Goal: Task Accomplishment & Management: Manage account settings

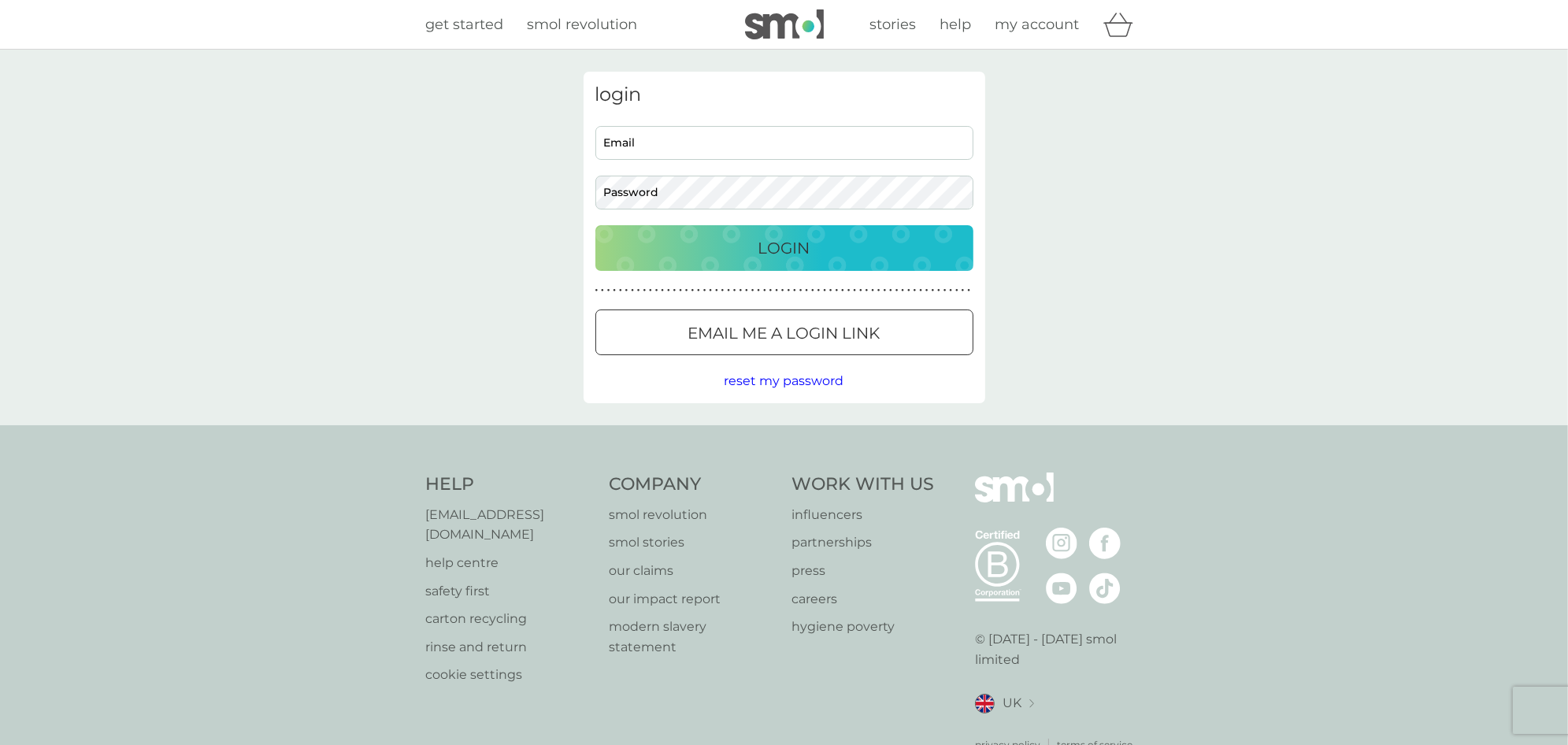
type input "[EMAIL_ADDRESS][DOMAIN_NAME]"
click at [831, 250] on div "Login" at bounding box center [784, 248] width 346 height 25
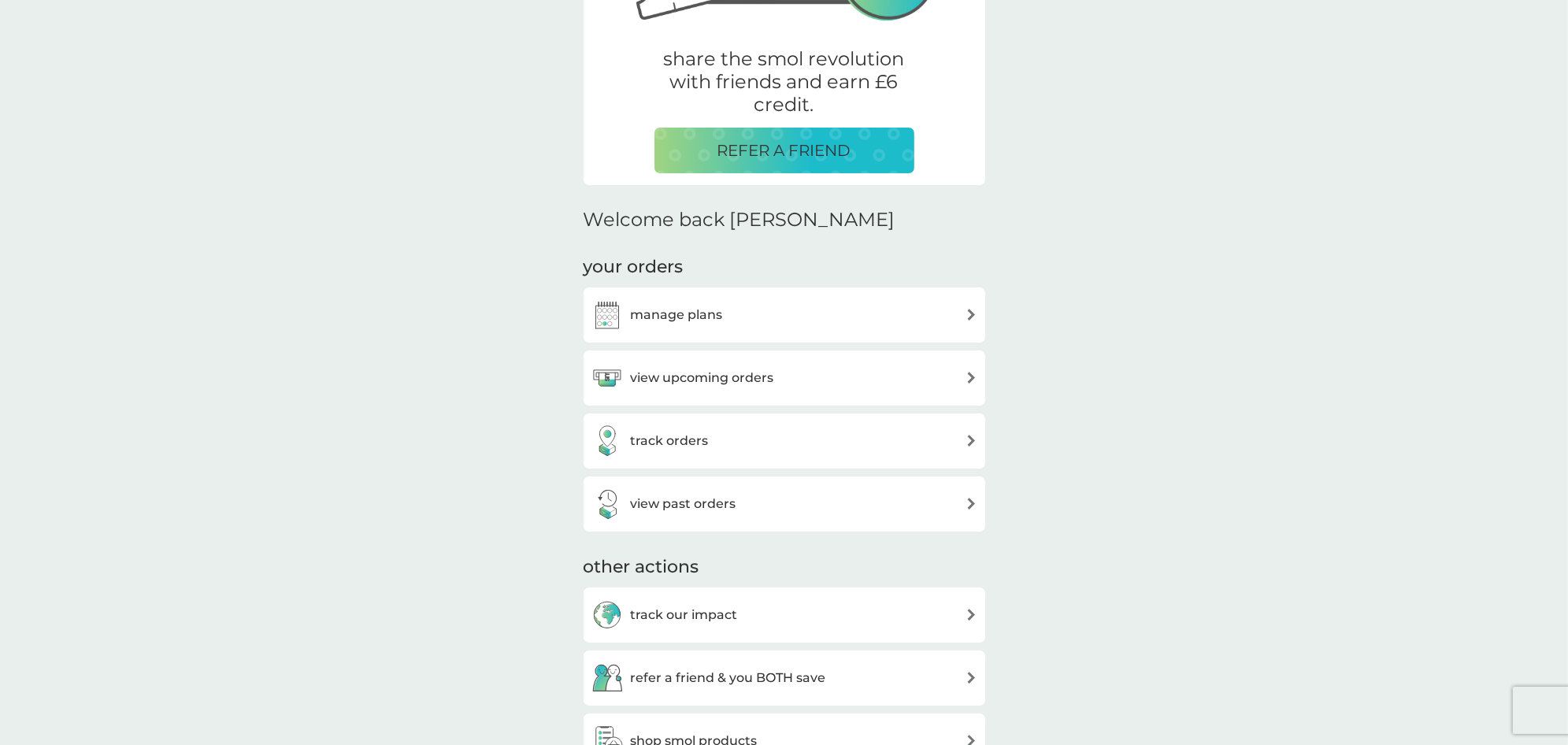
scroll to position [315, 0]
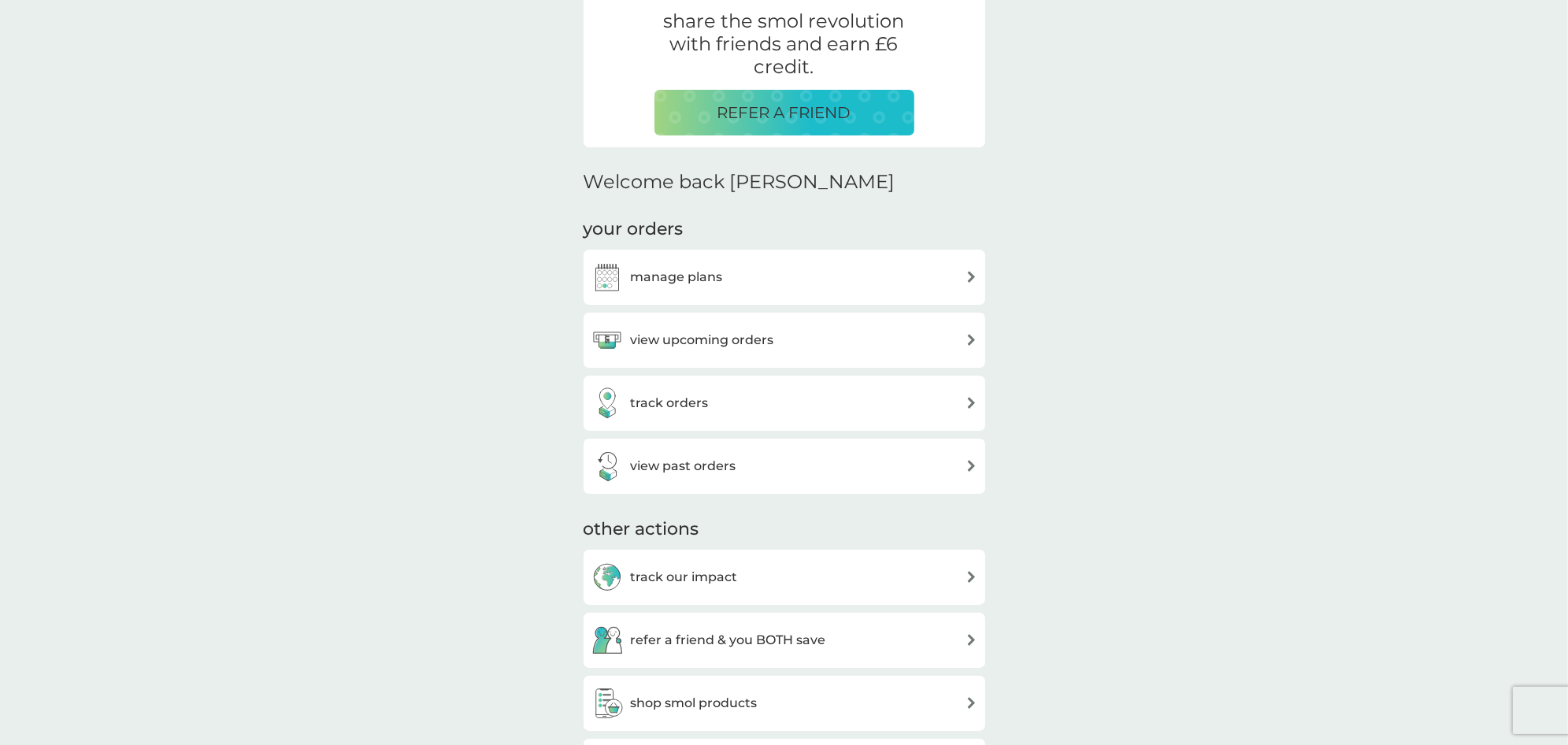
click at [750, 338] on h3 "view upcoming orders" at bounding box center [703, 341] width 143 height 21
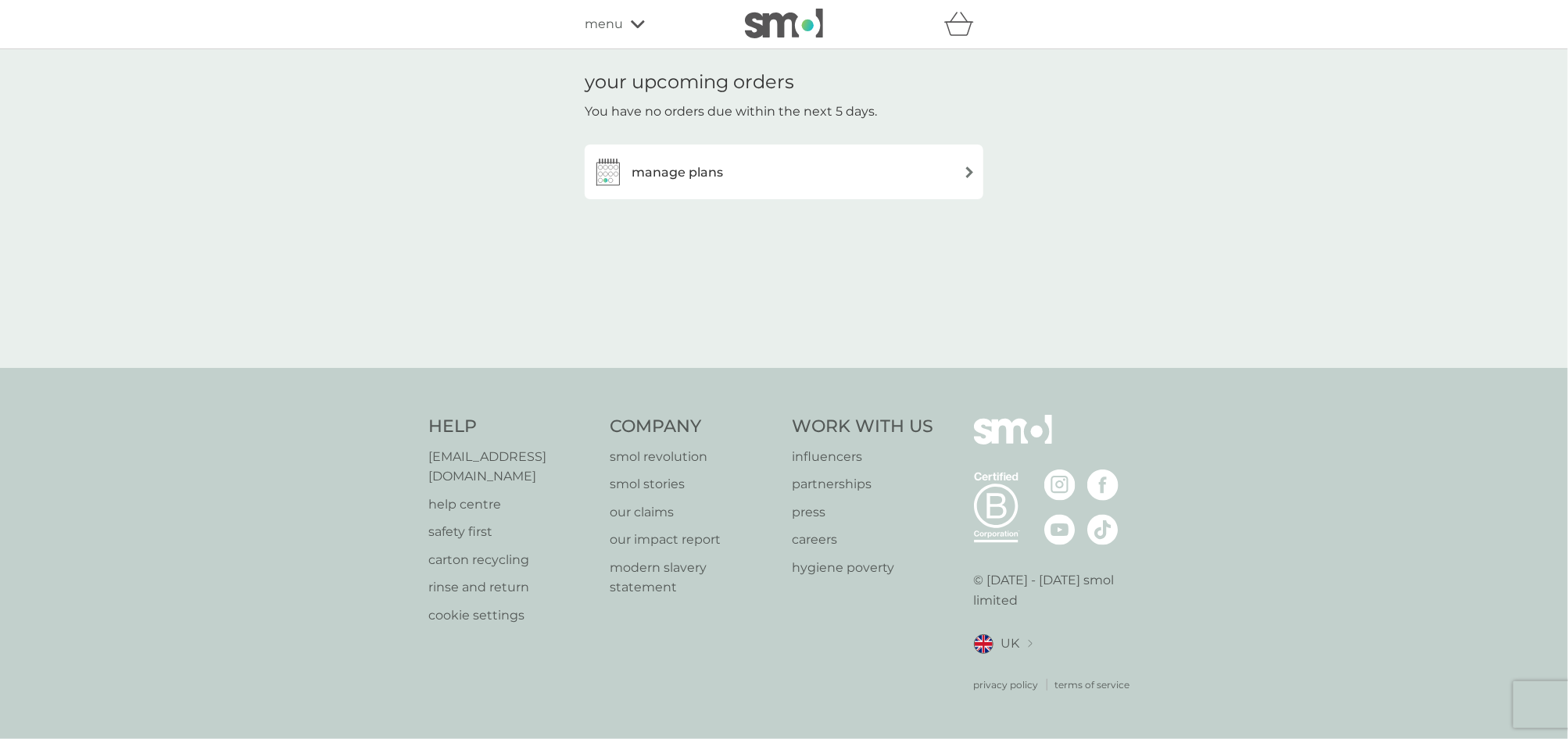
click at [697, 171] on h3 "manage plans" at bounding box center [677, 173] width 92 height 21
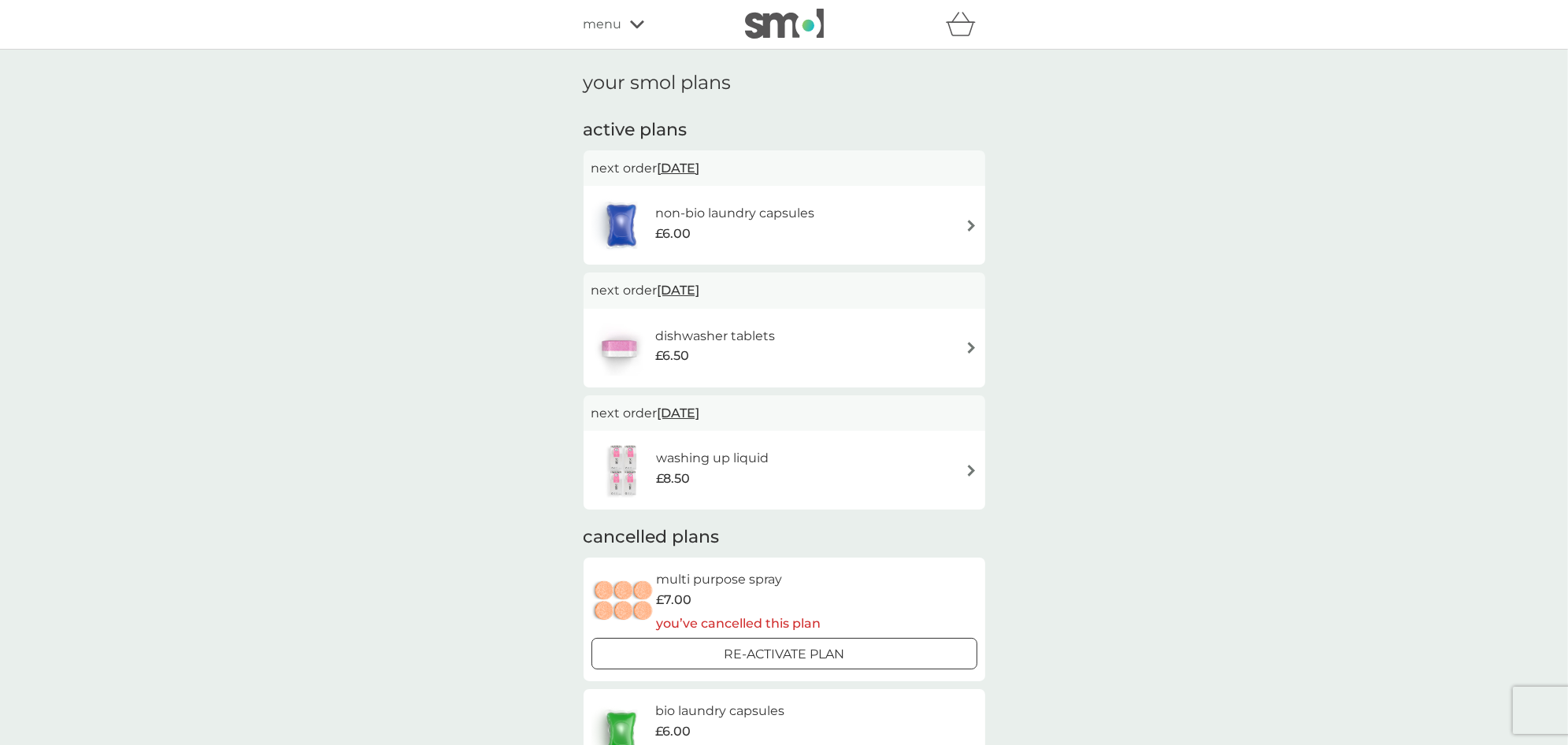
click at [918, 225] on div "non-bio laundry capsules £6.00" at bounding box center [784, 224] width 386 height 55
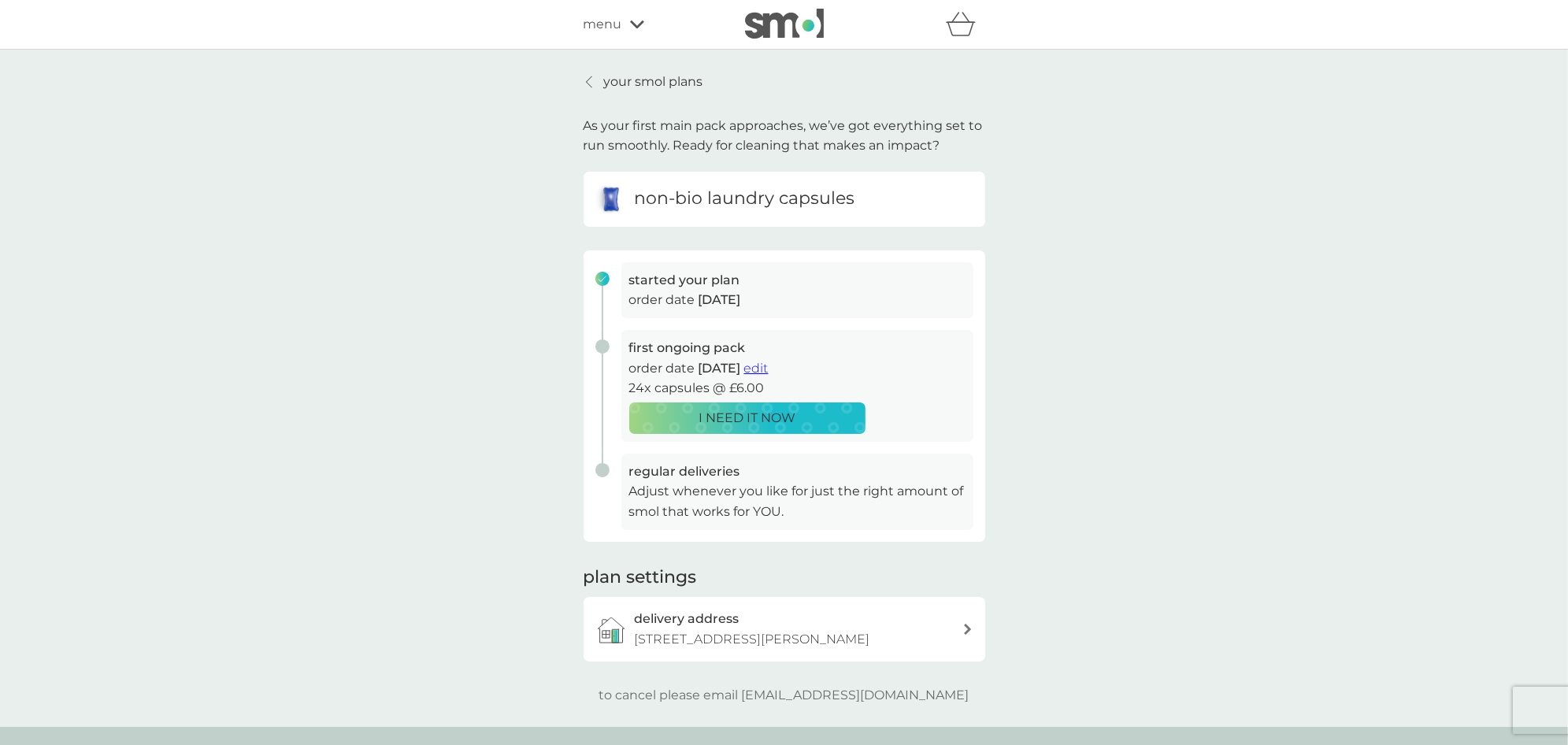
click at [769, 369] on span "edit" at bounding box center [756, 368] width 25 height 15
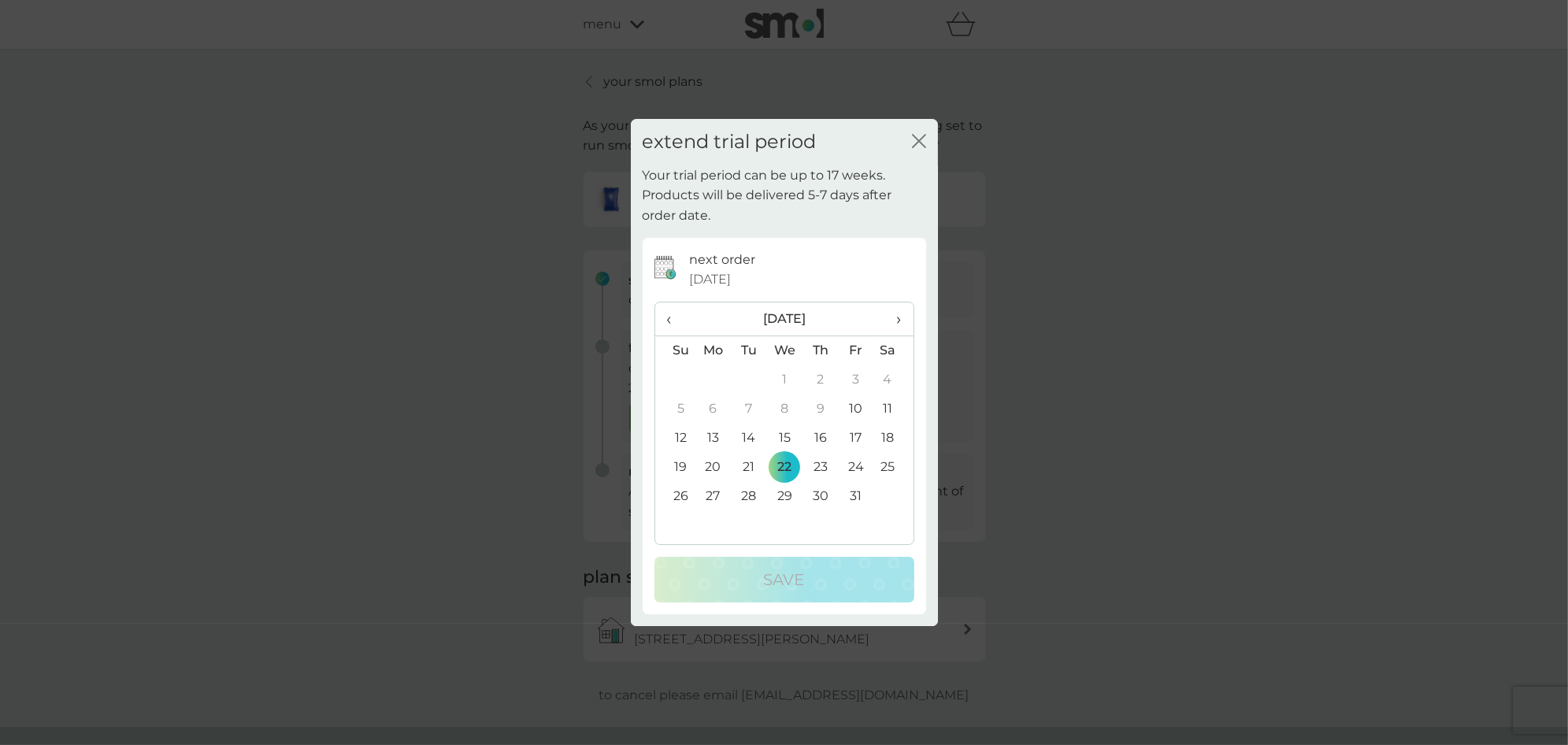
click at [894, 323] on span "›" at bounding box center [893, 319] width 16 height 33
click at [782, 493] on td "31" at bounding box center [785, 497] width 37 height 29
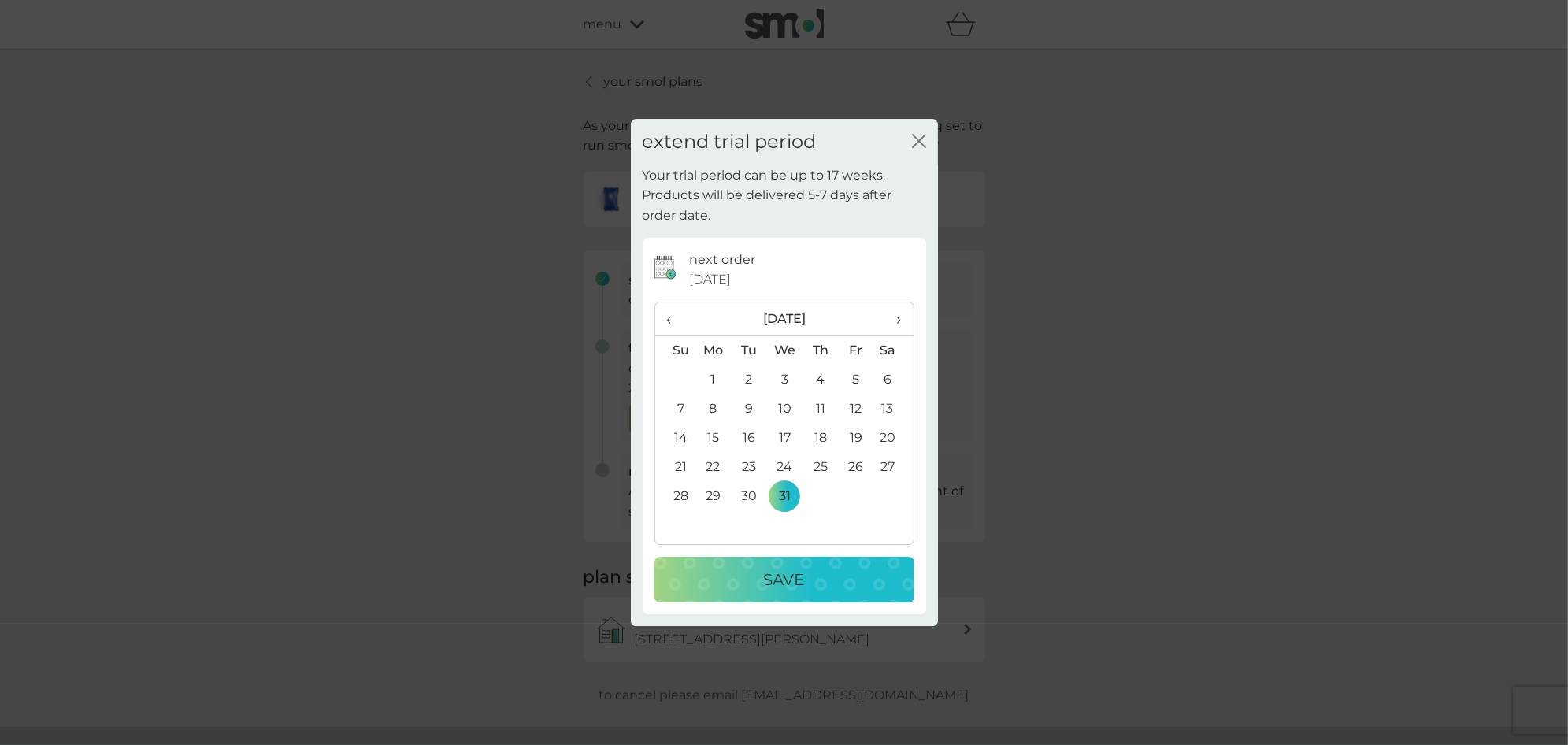
click at [788, 573] on p "Save" at bounding box center [784, 579] width 41 height 25
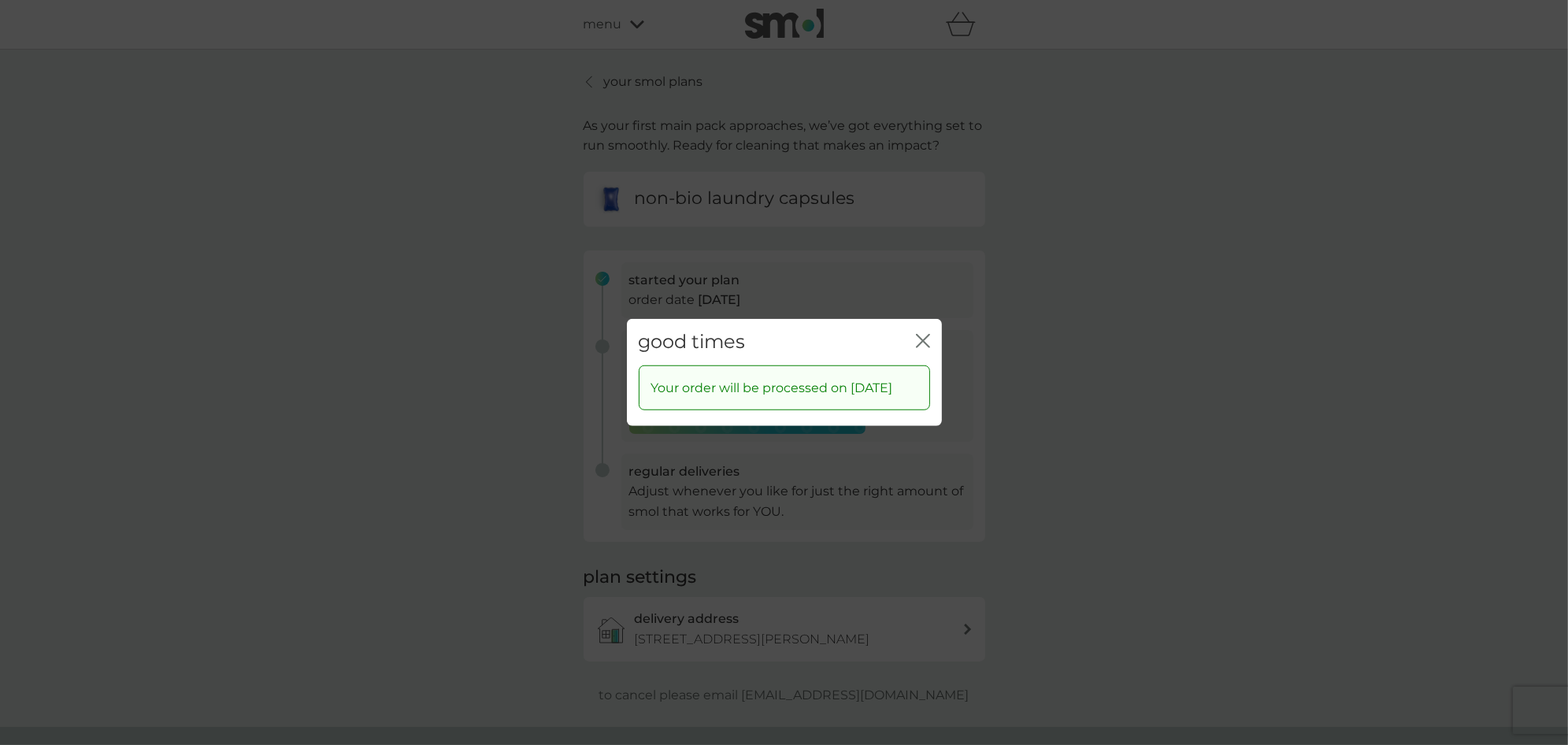
click at [925, 334] on icon "close" at bounding box center [923, 341] width 14 height 14
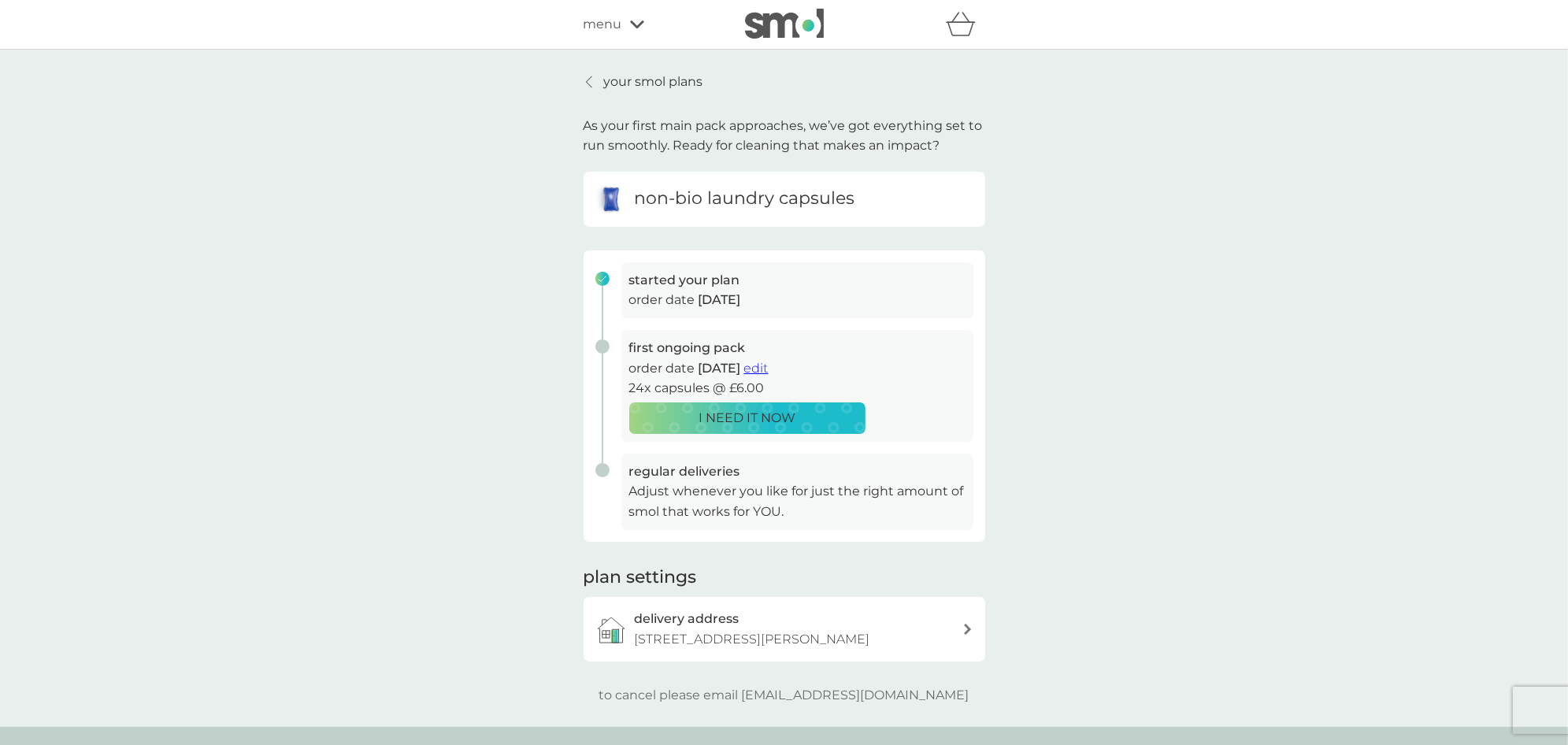
click at [599, 79] on link "your smol plans" at bounding box center [643, 82] width 119 height 21
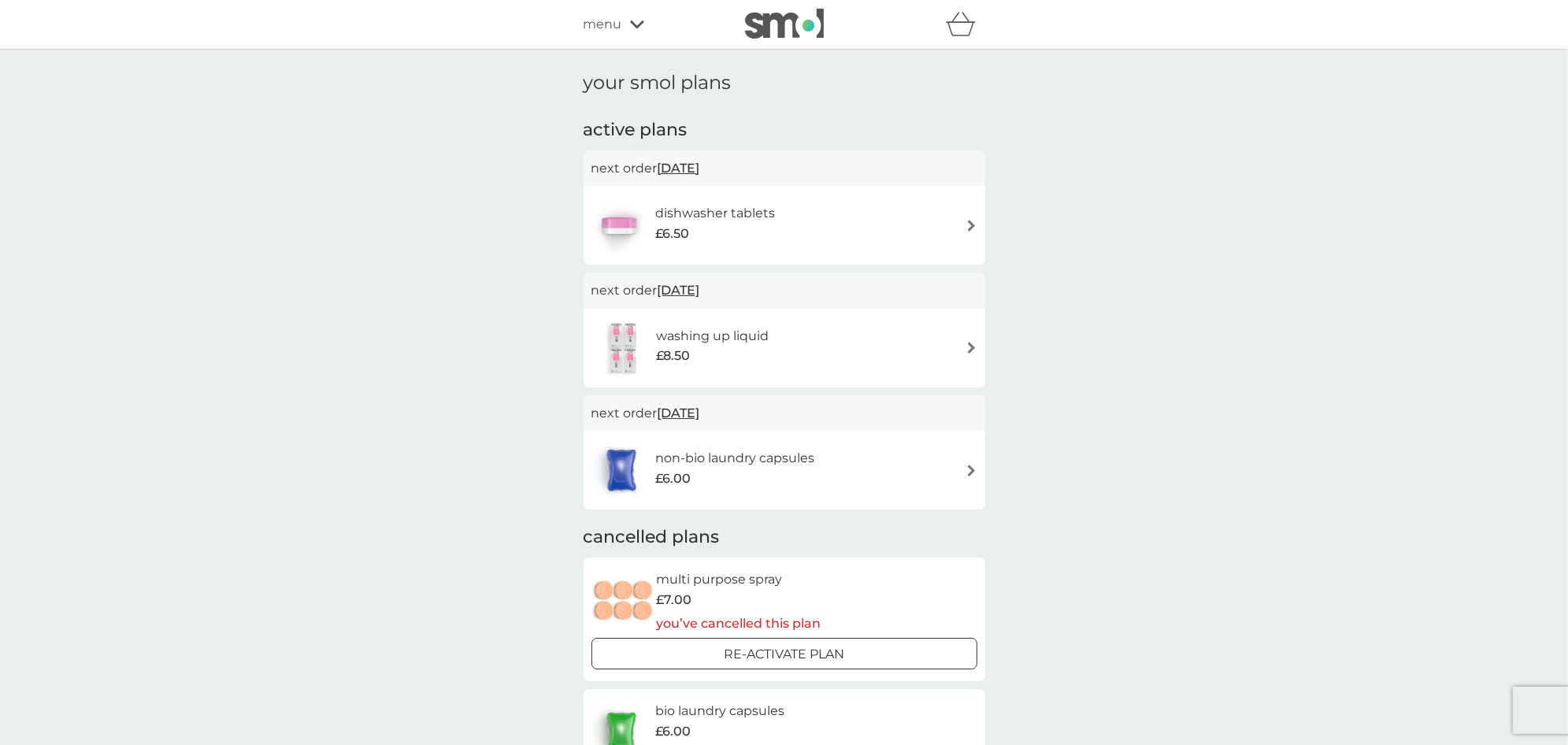
click at [700, 291] on span "[DATE]" at bounding box center [678, 290] width 42 height 31
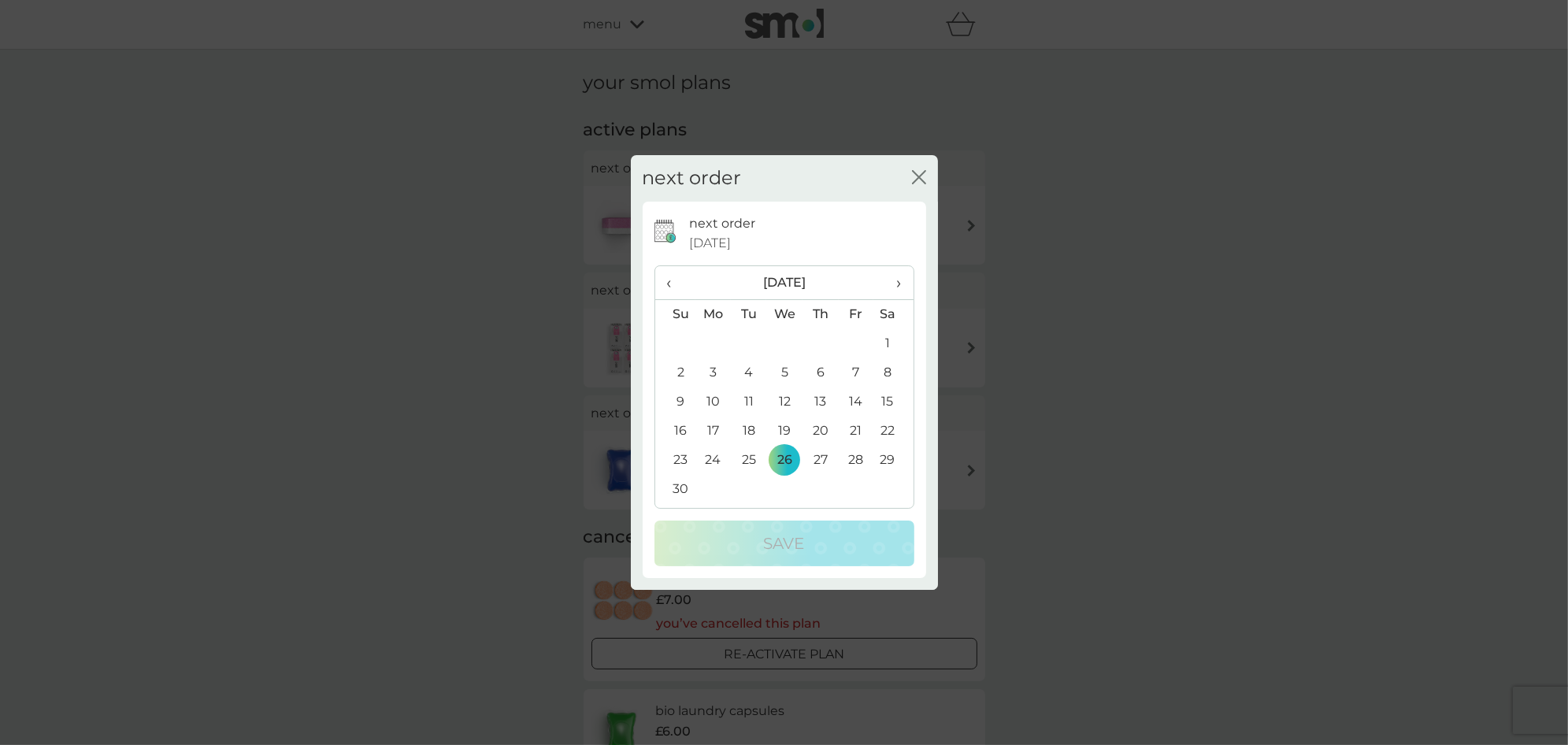
click at [917, 181] on icon "close" at bounding box center [919, 177] width 14 height 14
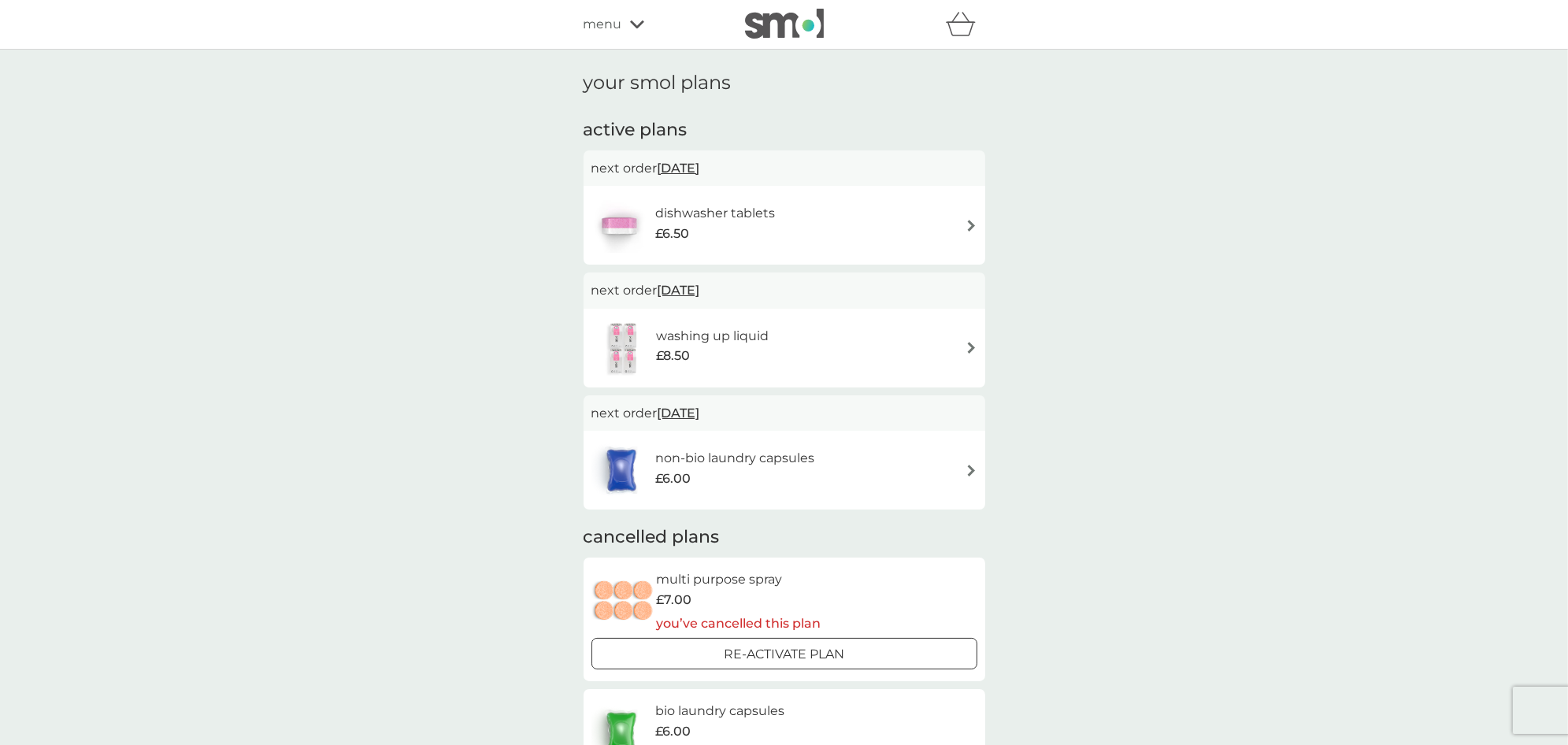
click at [620, 342] on img at bounding box center [623, 348] width 64 height 55
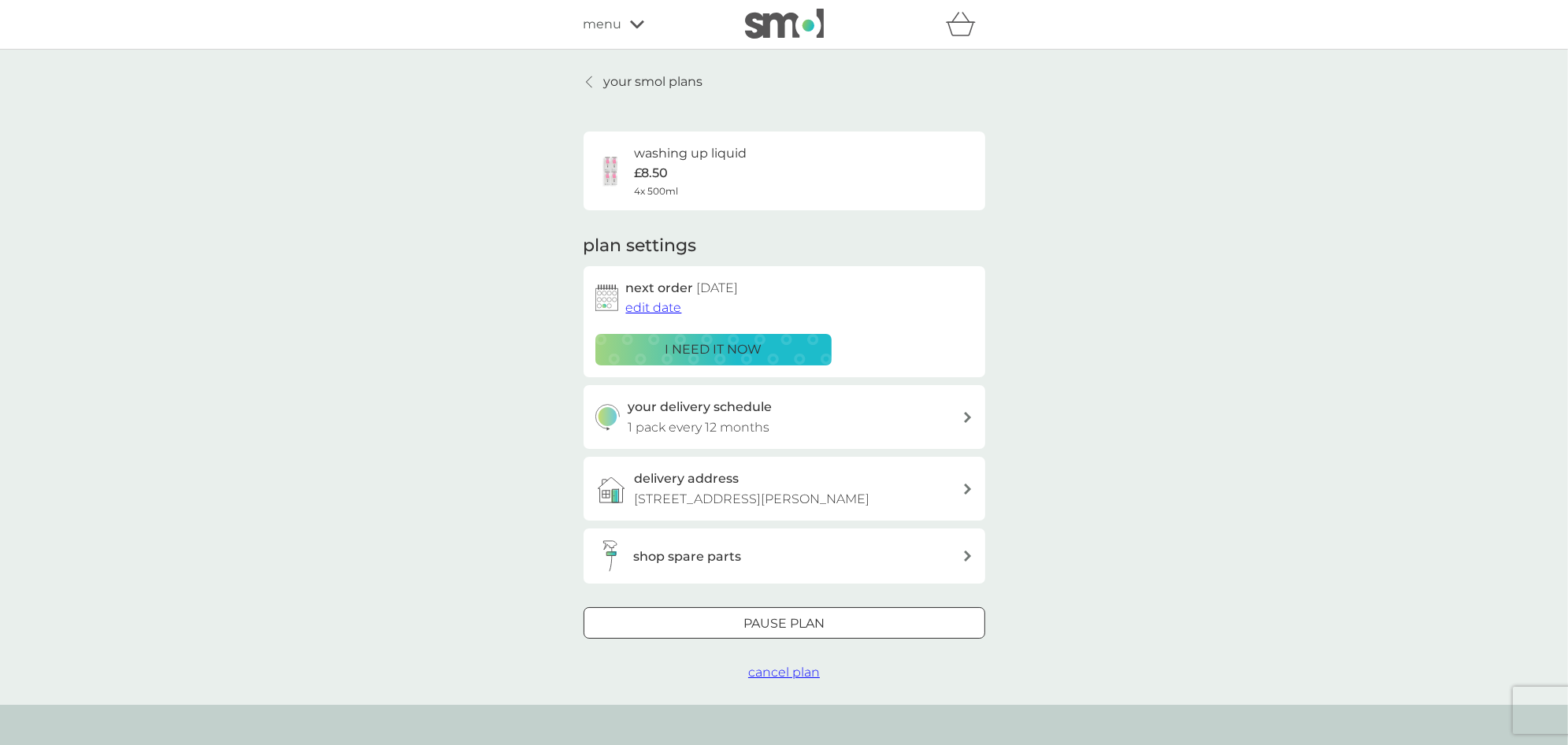
click at [653, 309] on span "edit date" at bounding box center [654, 307] width 56 height 15
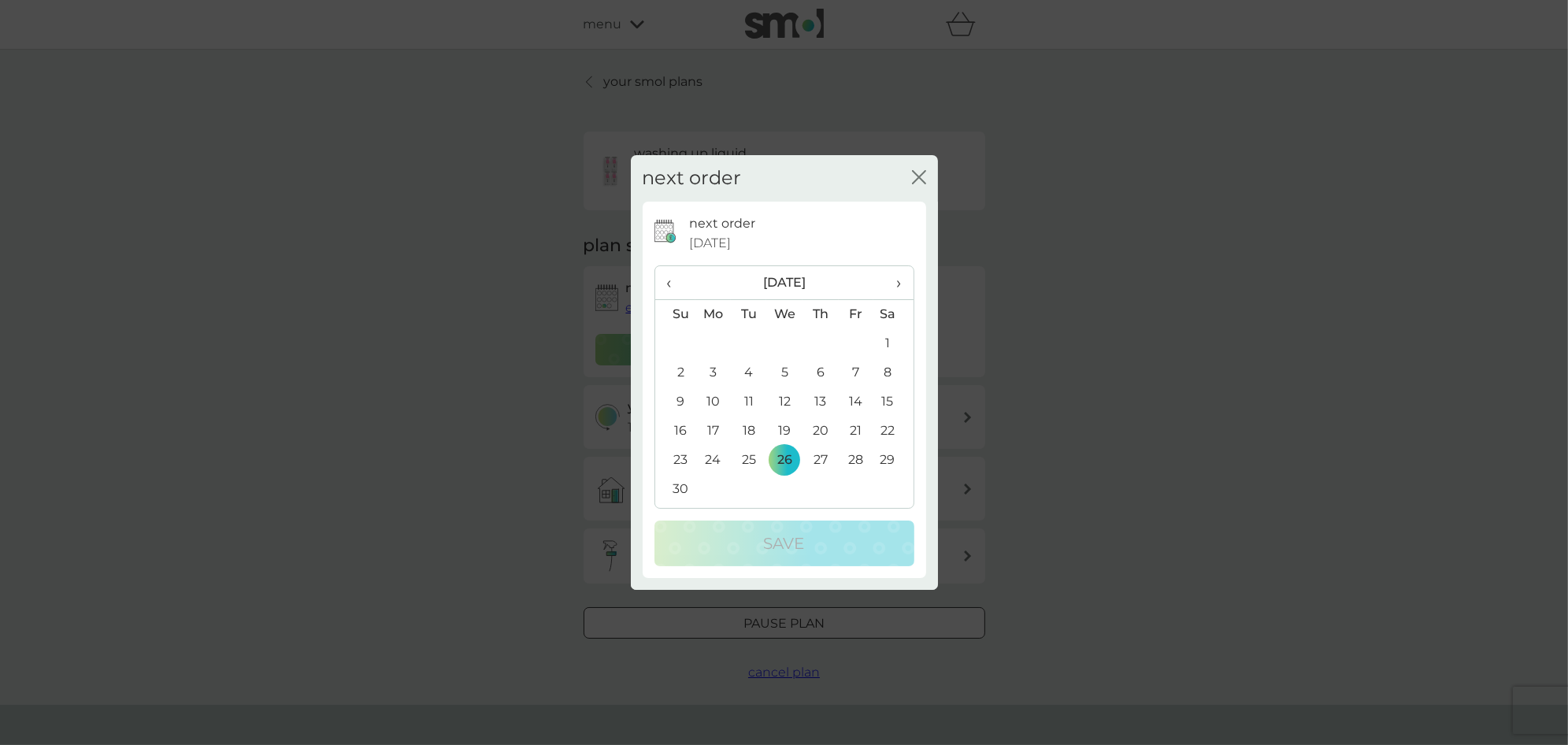
click at [900, 284] on span "›" at bounding box center [893, 283] width 16 height 33
click at [887, 460] on td "28" at bounding box center [892, 460] width 39 height 29
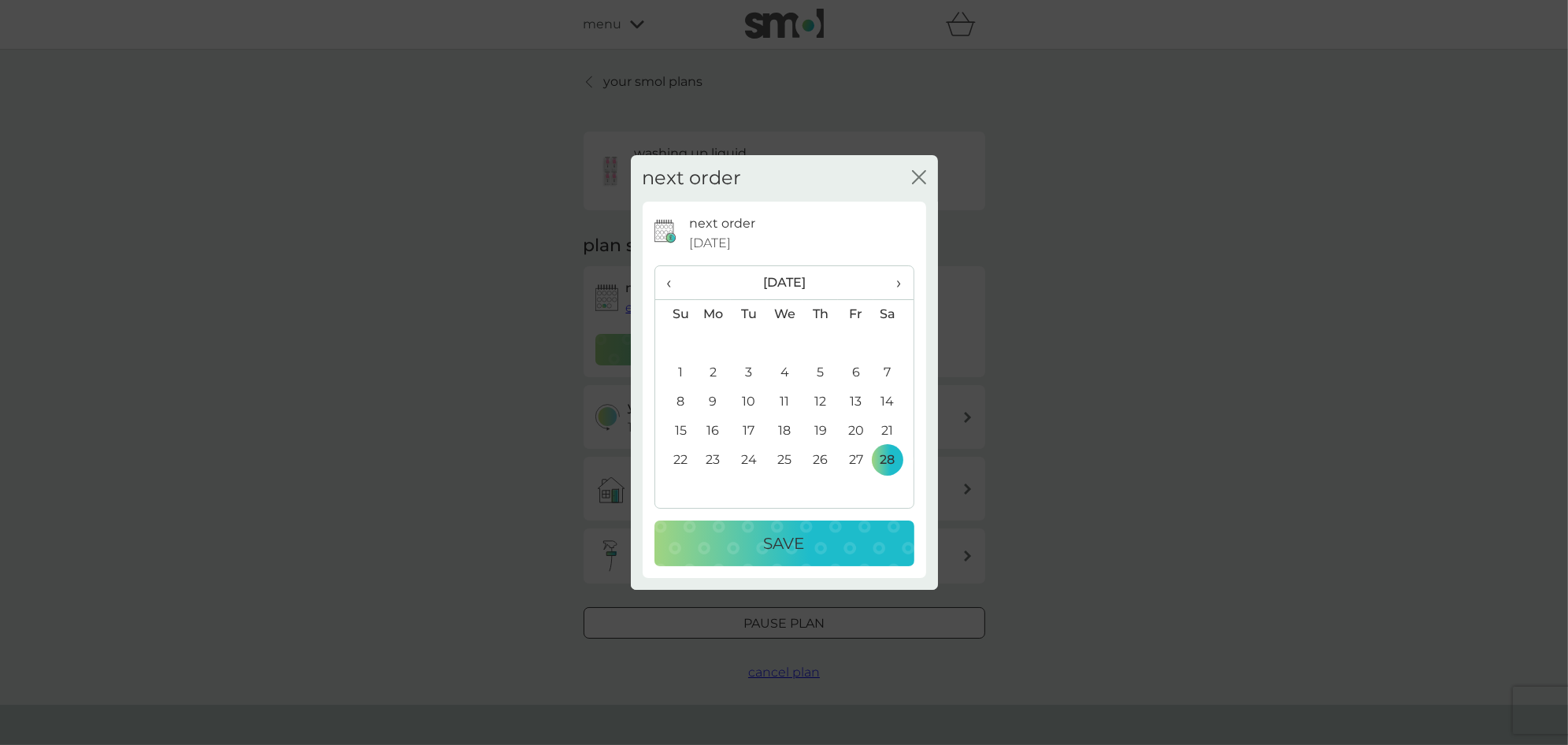
click at [857, 542] on div "Save" at bounding box center [784, 544] width 228 height 25
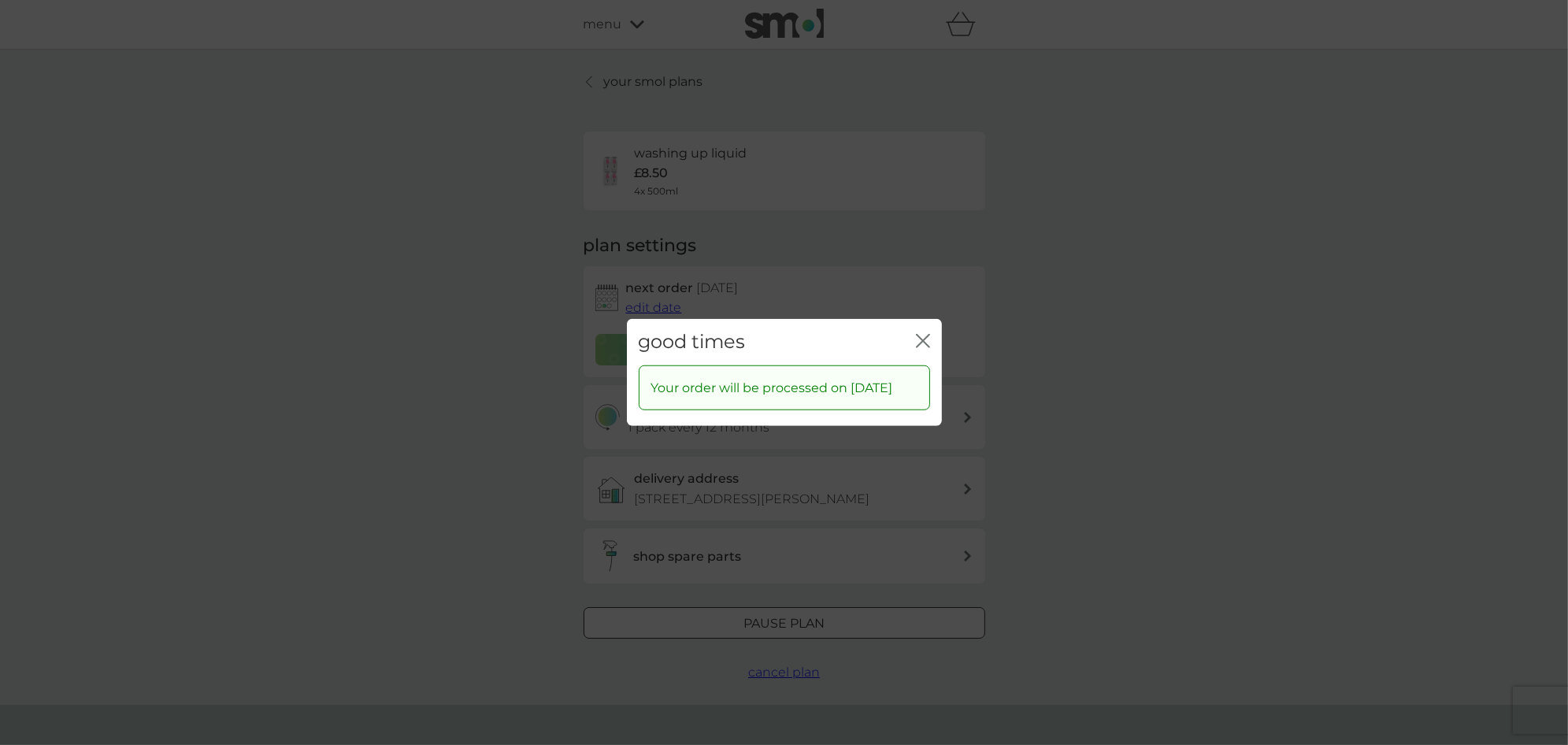
click at [925, 335] on icon "close" at bounding box center [926, 341] width 6 height 13
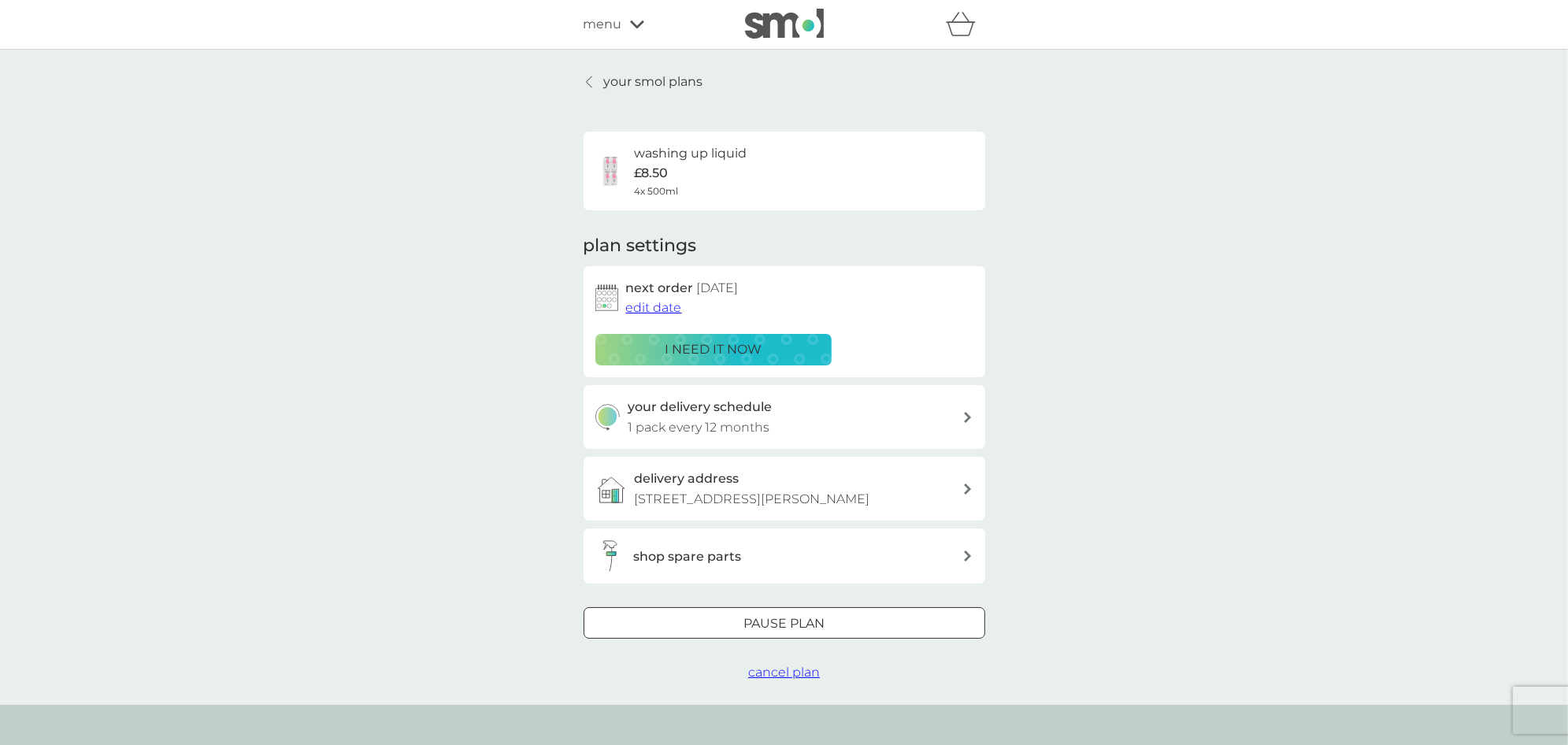
click at [586, 76] on icon at bounding box center [589, 82] width 6 height 13
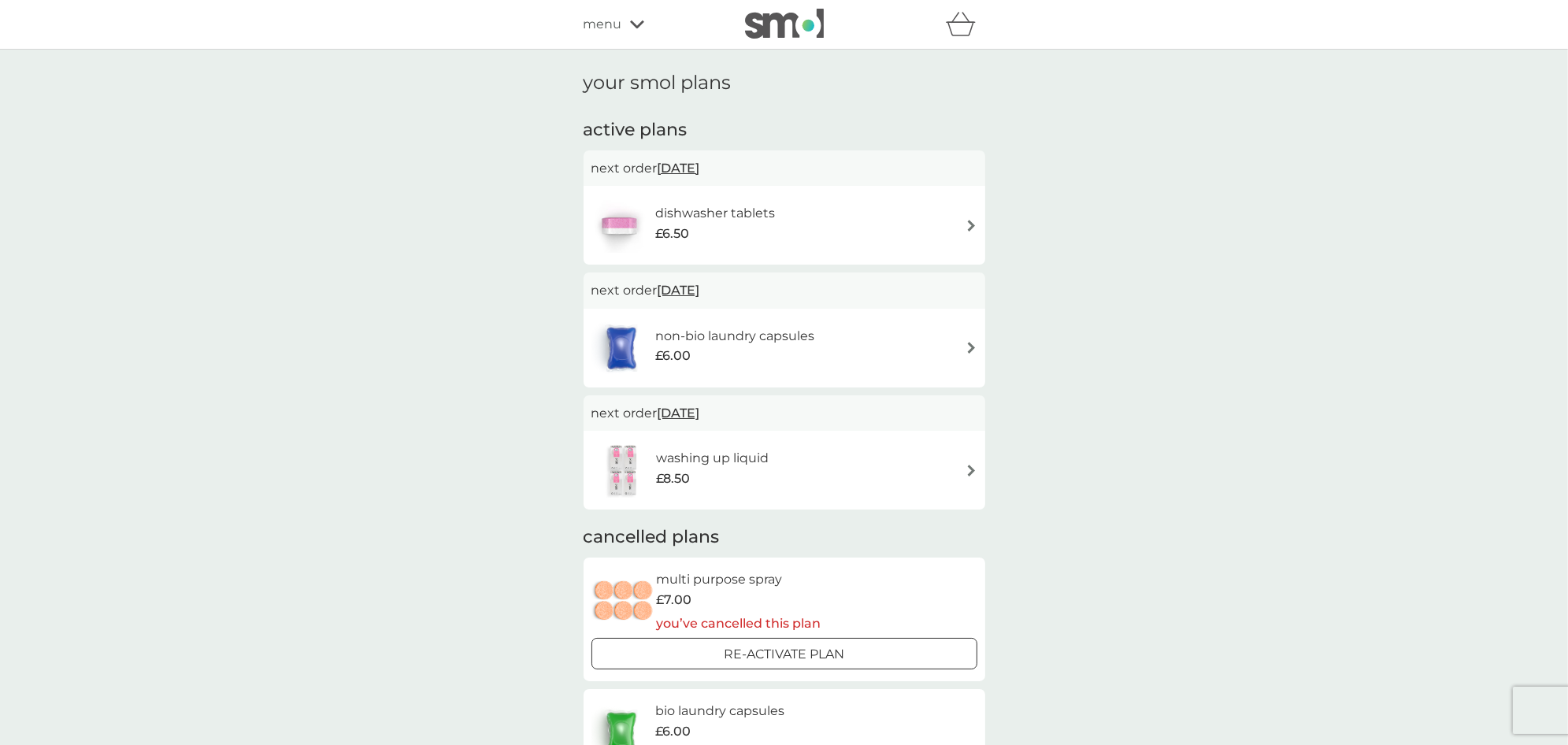
click at [675, 167] on span "[DATE]" at bounding box center [678, 168] width 42 height 31
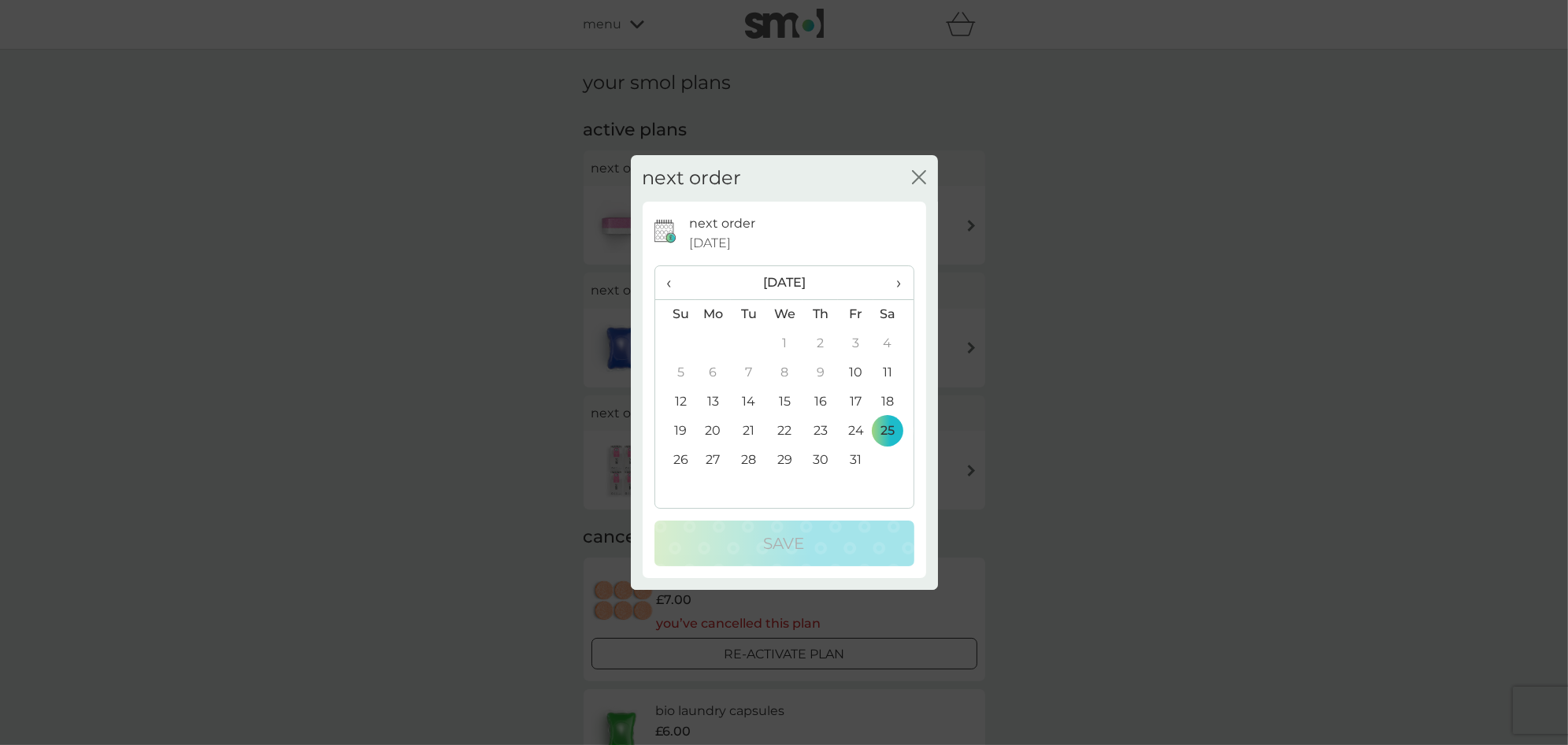
click at [899, 284] on span "›" at bounding box center [893, 283] width 16 height 33
click at [819, 371] on td "5" at bounding box center [820, 372] width 36 height 29
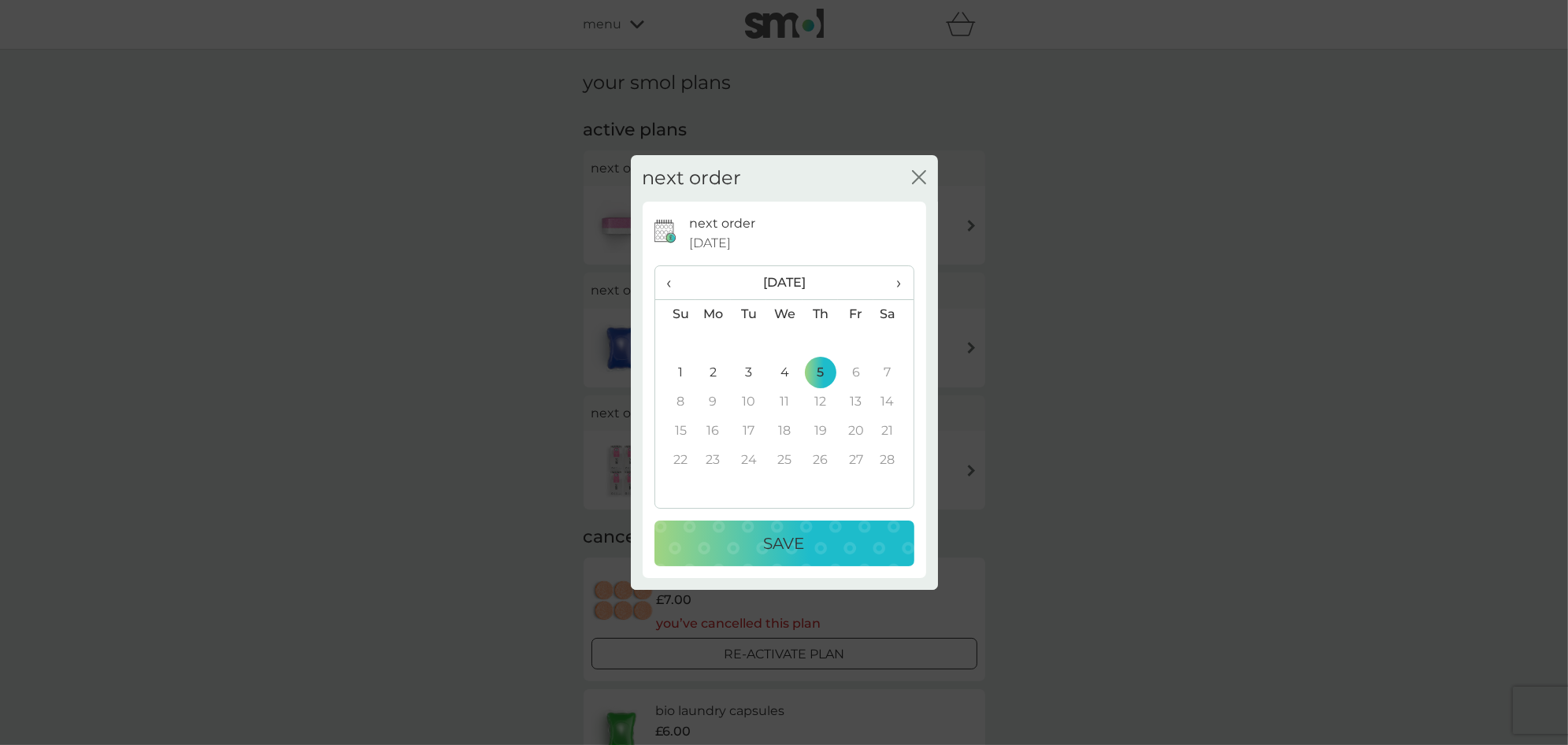
click at [669, 283] on span "‹" at bounding box center [675, 283] width 17 height 33
click at [885, 458] on td "31" at bounding box center [892, 460] width 39 height 29
click at [844, 529] on button "Save" at bounding box center [784, 543] width 260 height 45
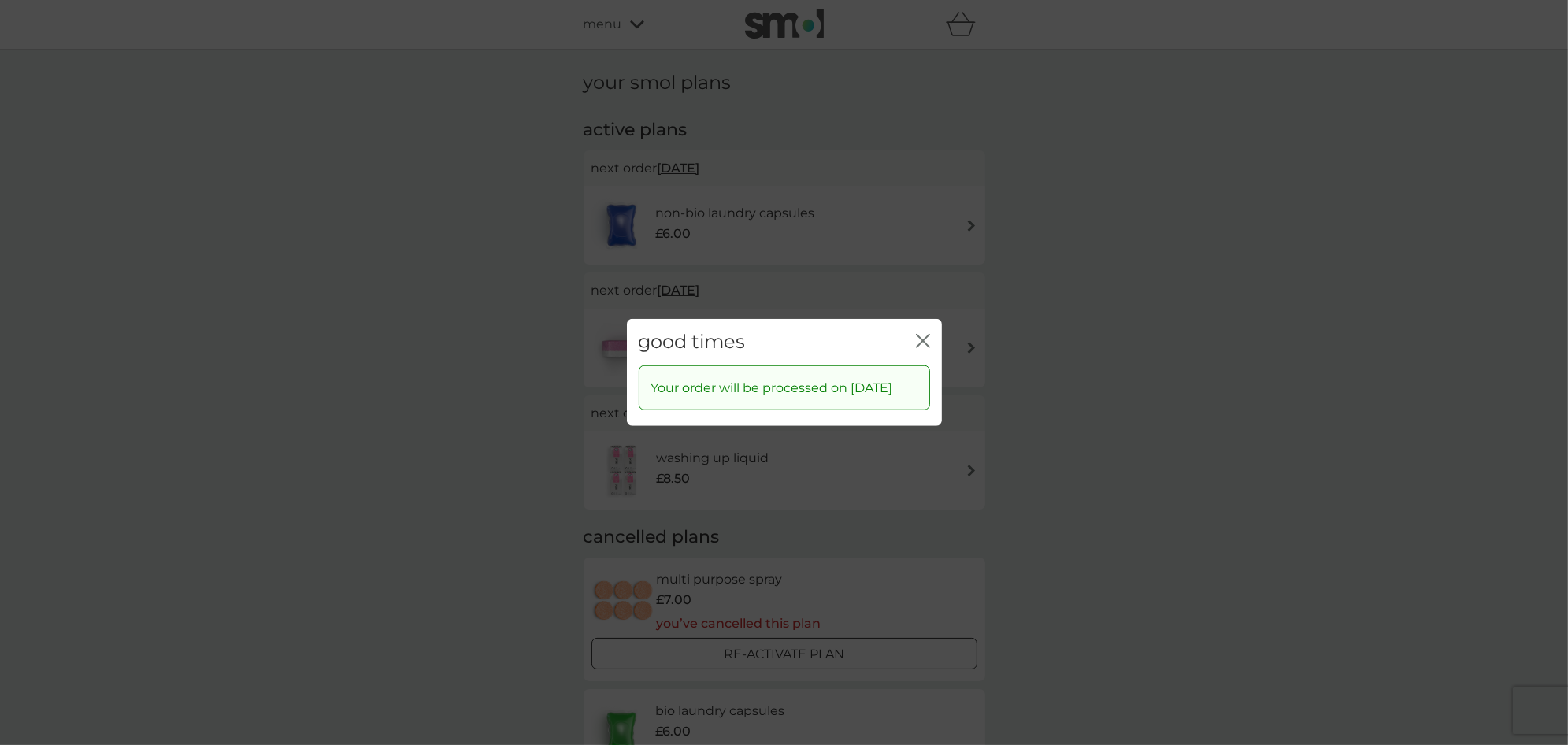
click at [923, 335] on icon "close" at bounding box center [923, 341] width 14 height 14
